Goal: Navigation & Orientation: Find specific page/section

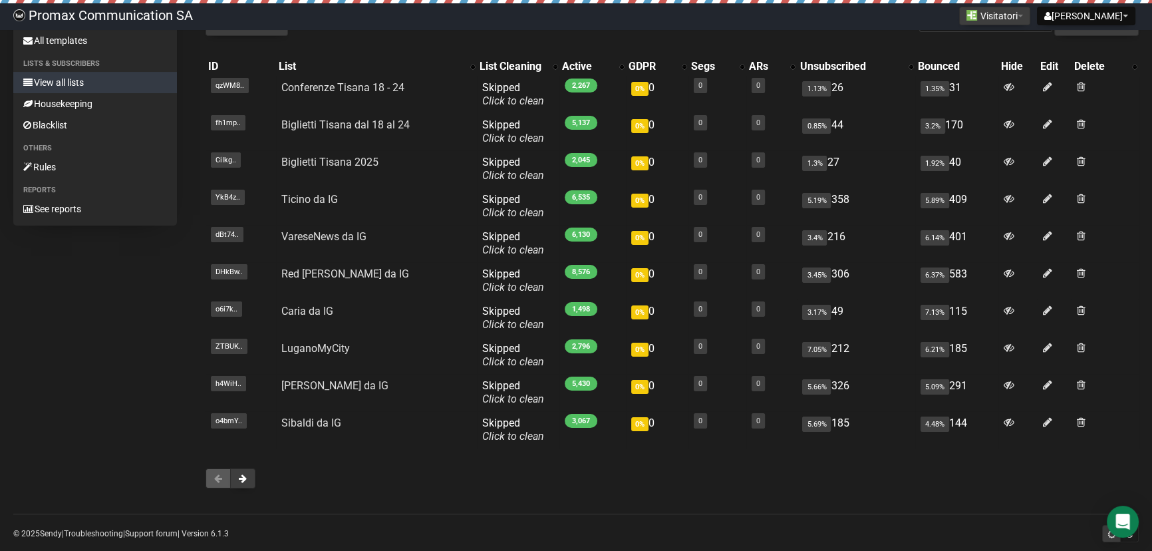
drag, startPoint x: 59, startPoint y: 410, endPoint x: 156, endPoint y: 443, distance: 102.4
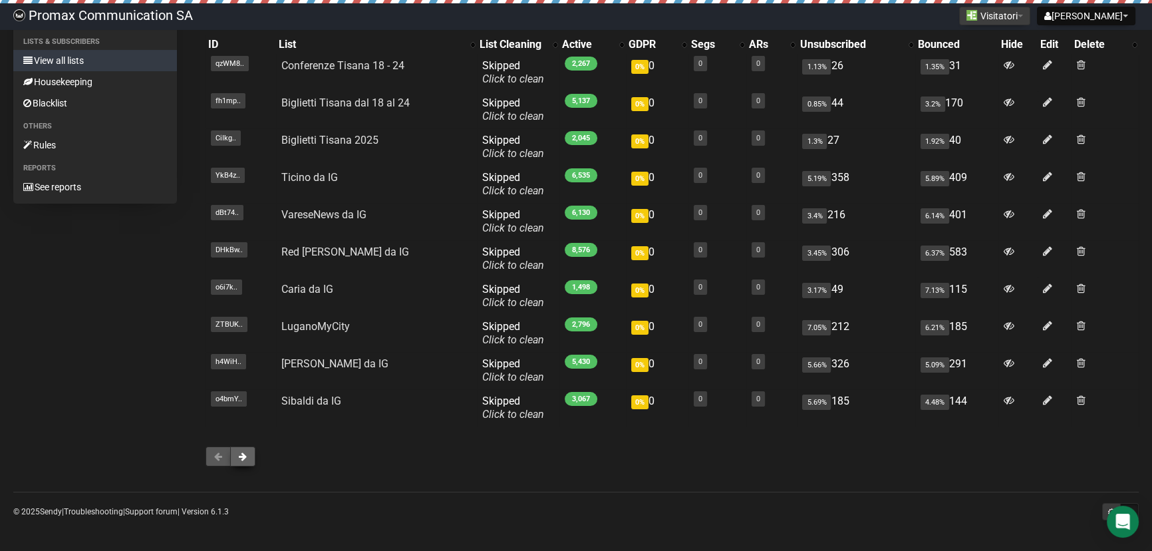
click at [246, 456] on button at bounding box center [242, 456] width 25 height 20
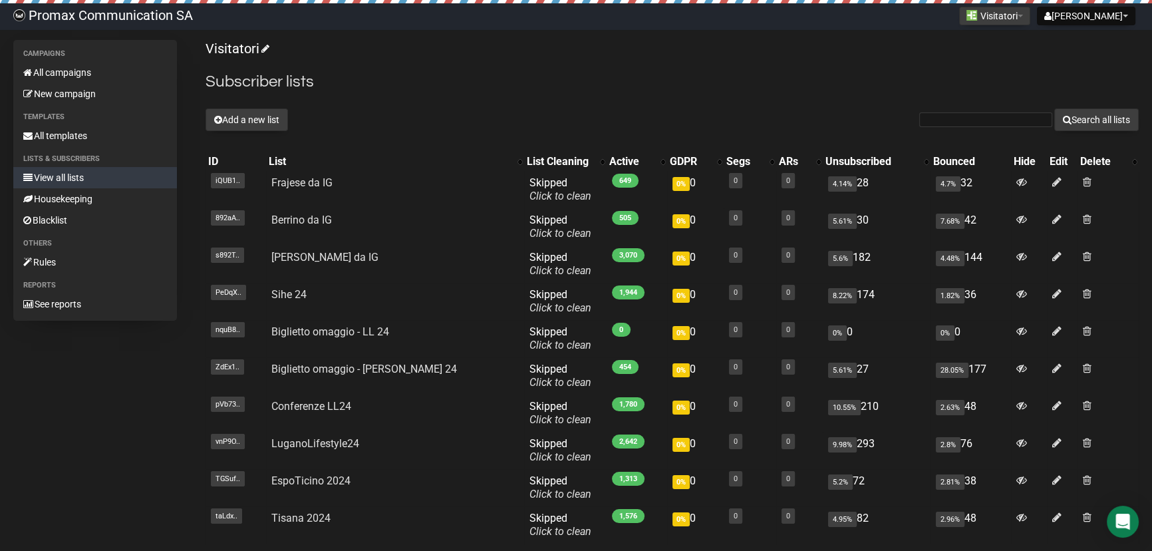
click at [498, 53] on p "Visitatori" at bounding box center [671, 49] width 933 height 18
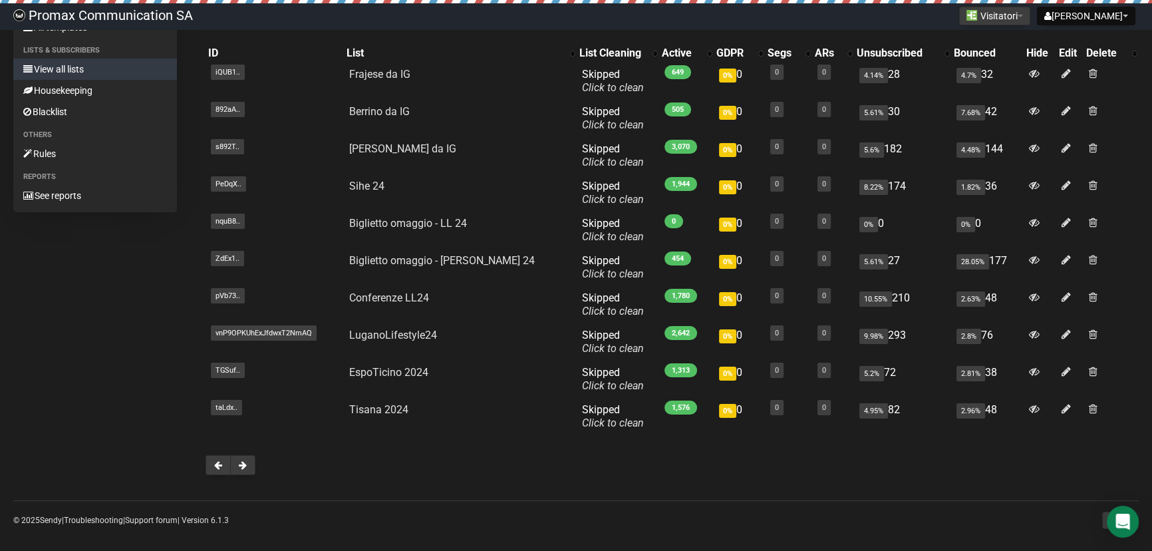
scroll to position [117, 0]
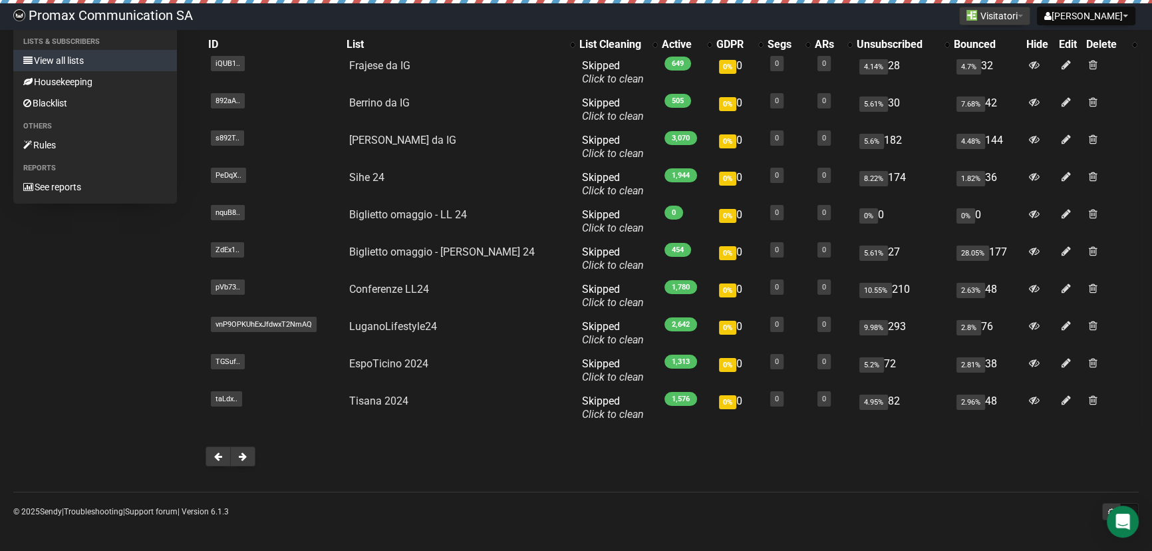
drag, startPoint x: 127, startPoint y: 412, endPoint x: 130, endPoint y: 462, distance: 49.3
click at [251, 459] on button at bounding box center [242, 456] width 25 height 20
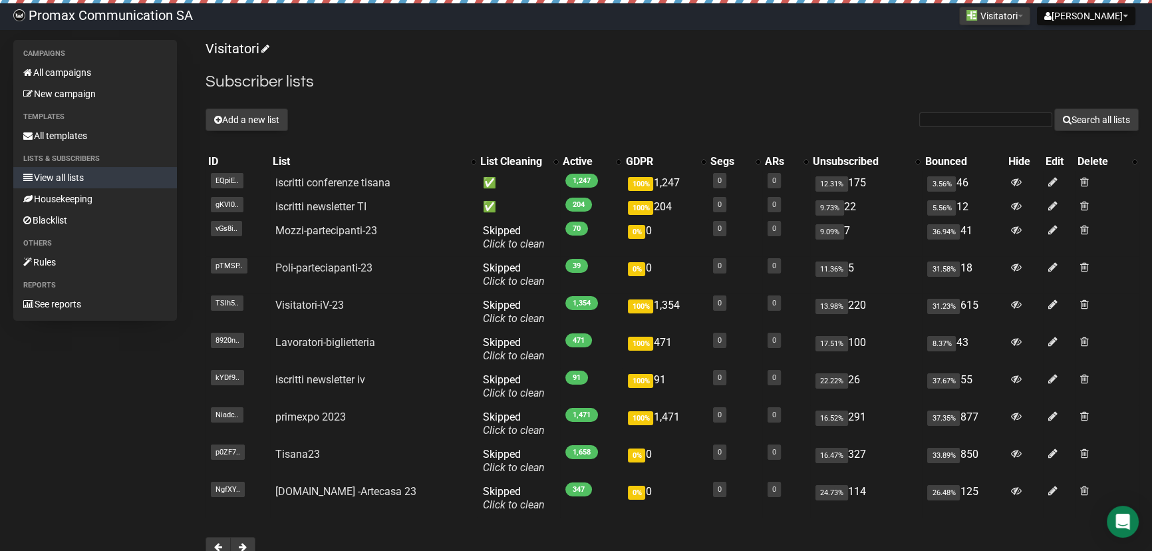
click at [430, 100] on div "Visitatori Subscriber lists Add a new list Search all lists List name Single Op…" at bounding box center [671, 305] width 933 height 530
click at [239, 543] on span at bounding box center [243, 546] width 8 height 9
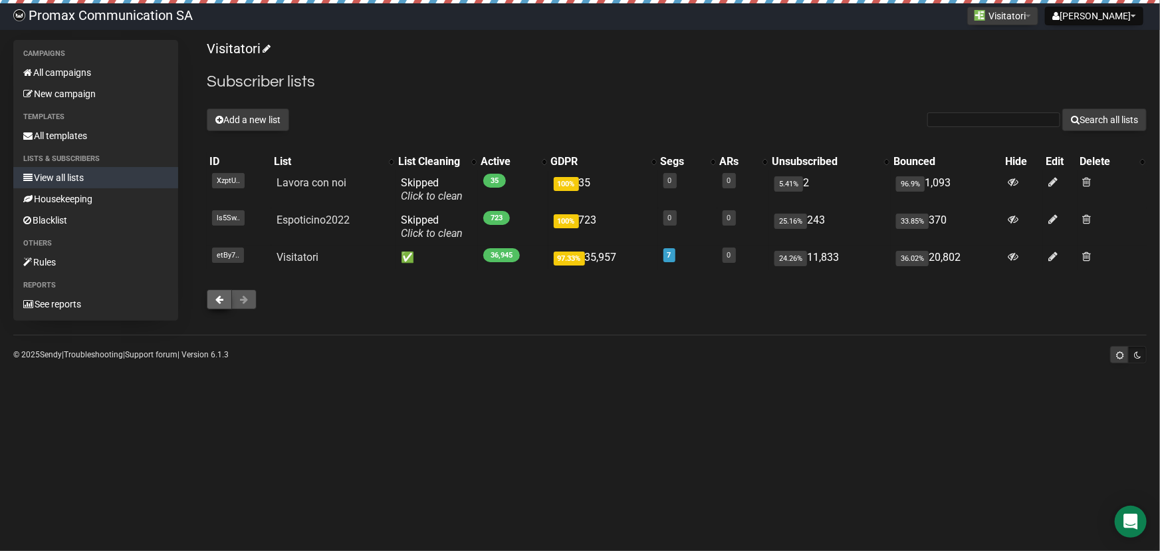
click at [213, 295] on button at bounding box center [219, 299] width 25 height 20
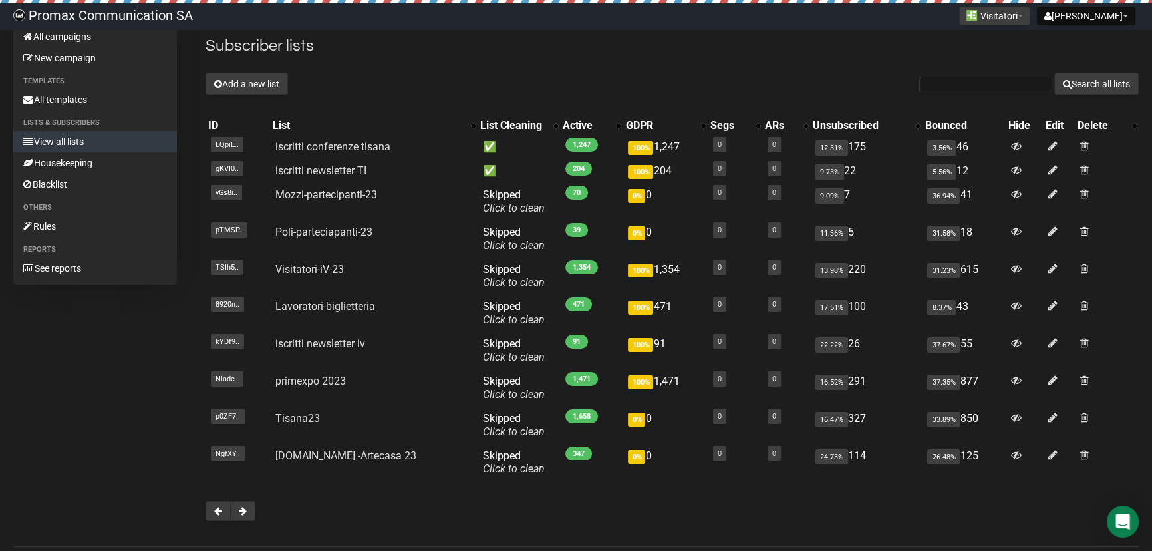
scroll to position [90, 0]
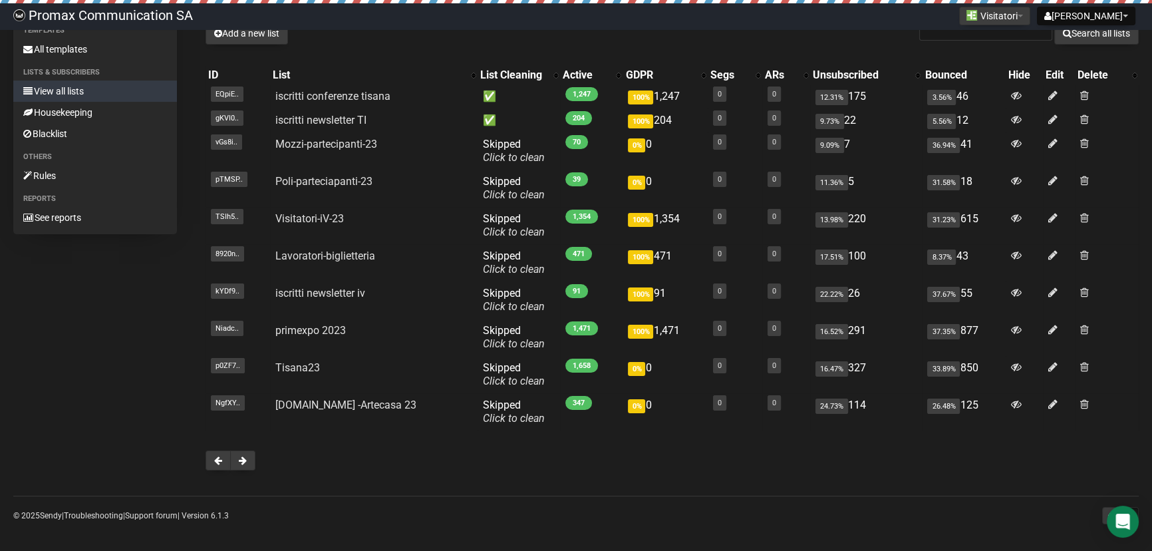
drag, startPoint x: 140, startPoint y: 493, endPoint x: 140, endPoint y: 501, distance: 8.0
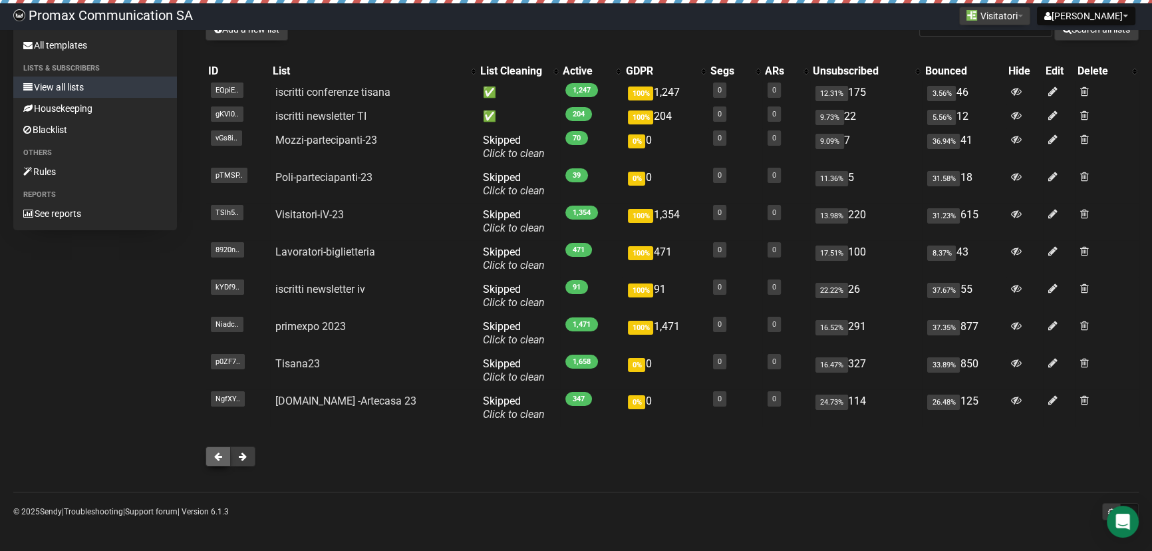
click at [218, 456] on span at bounding box center [218, 456] width 8 height 9
